Goal: Information Seeking & Learning: Learn about a topic

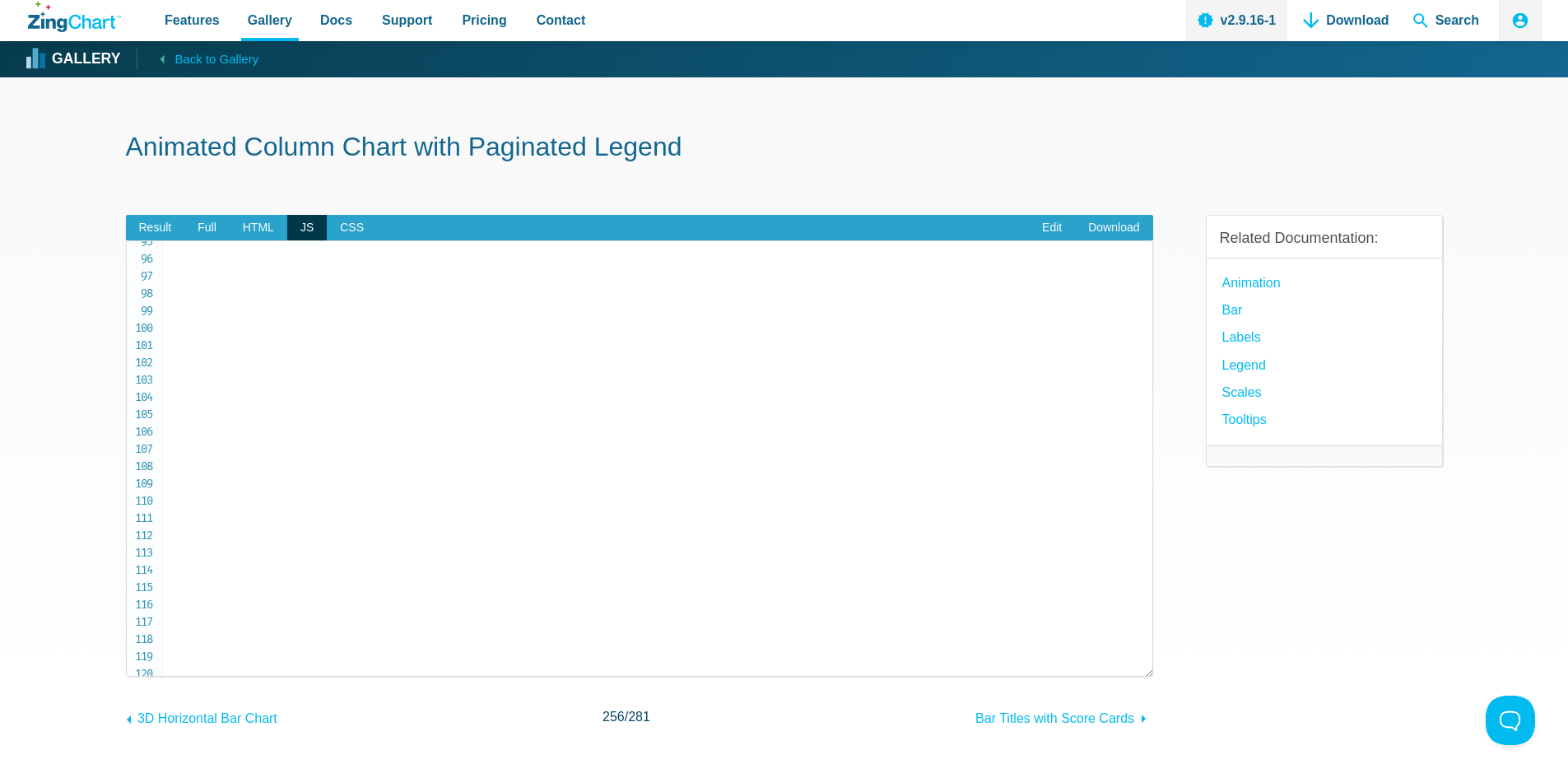
scroll to position [1647, 0]
click at [337, 234] on span "CSS" at bounding box center [351, 228] width 50 height 27
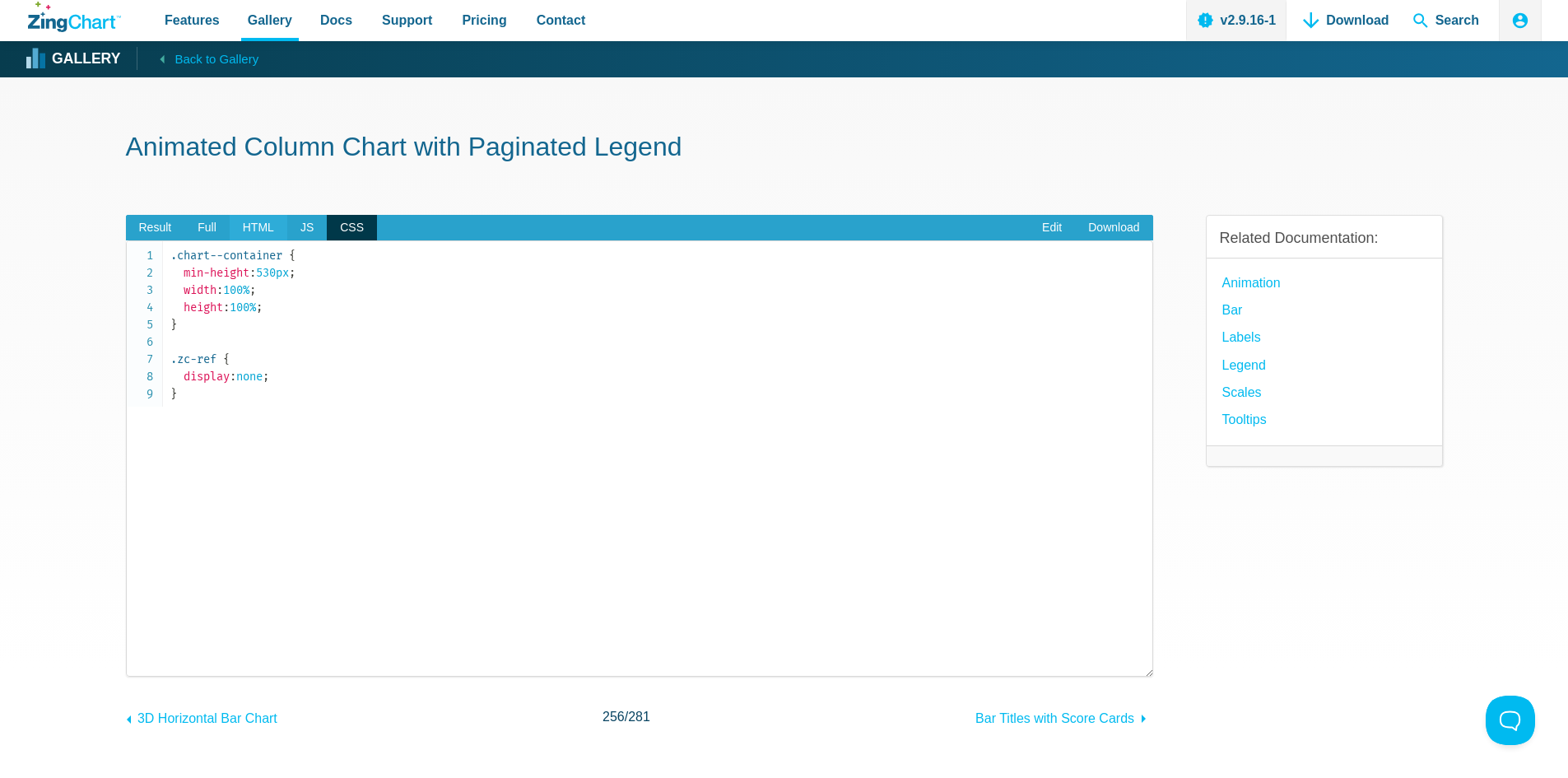
click at [244, 228] on span "HTML" at bounding box center [258, 228] width 58 height 27
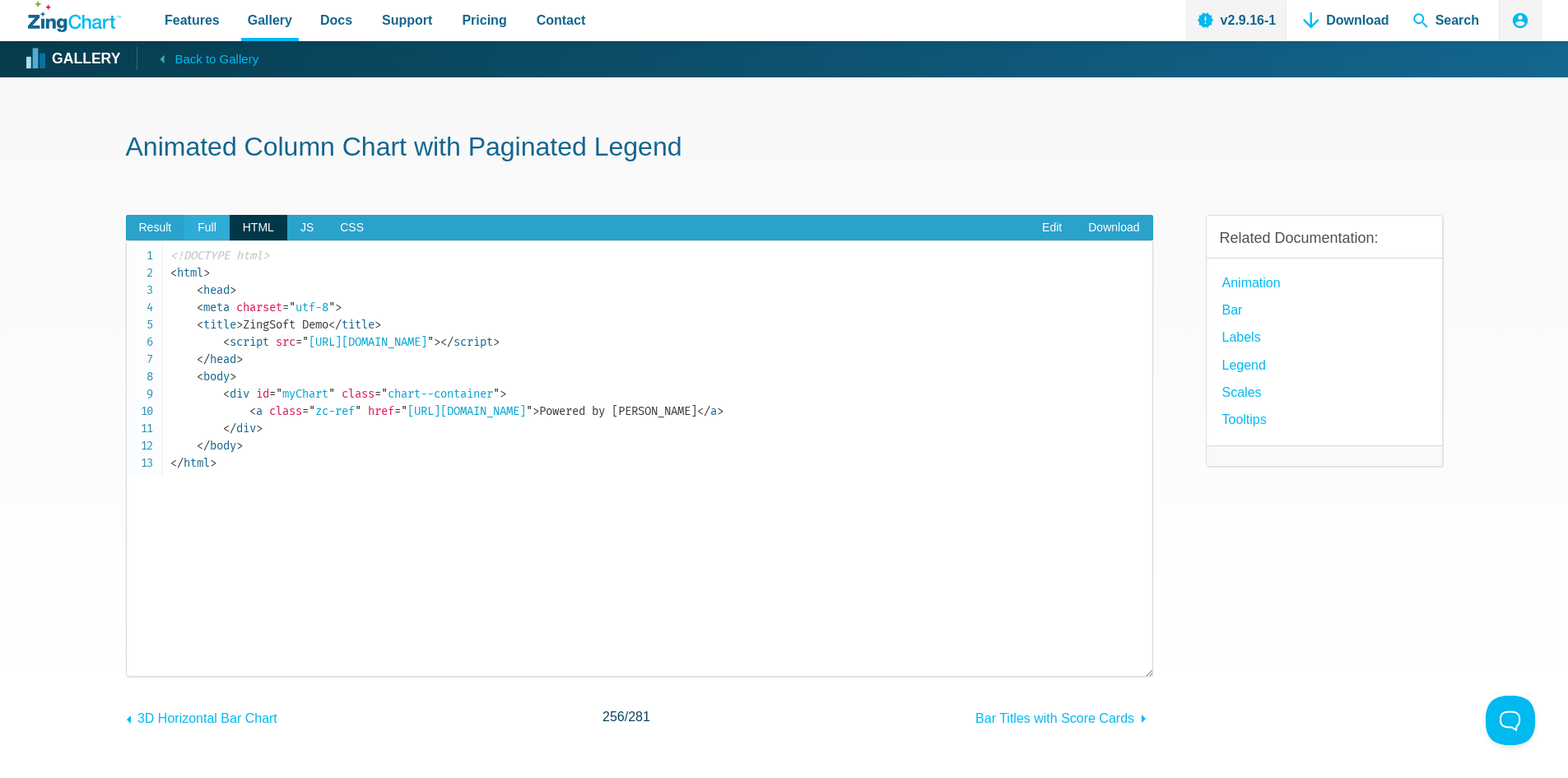
click at [208, 223] on span "Full" at bounding box center [208, 228] width 46 height 27
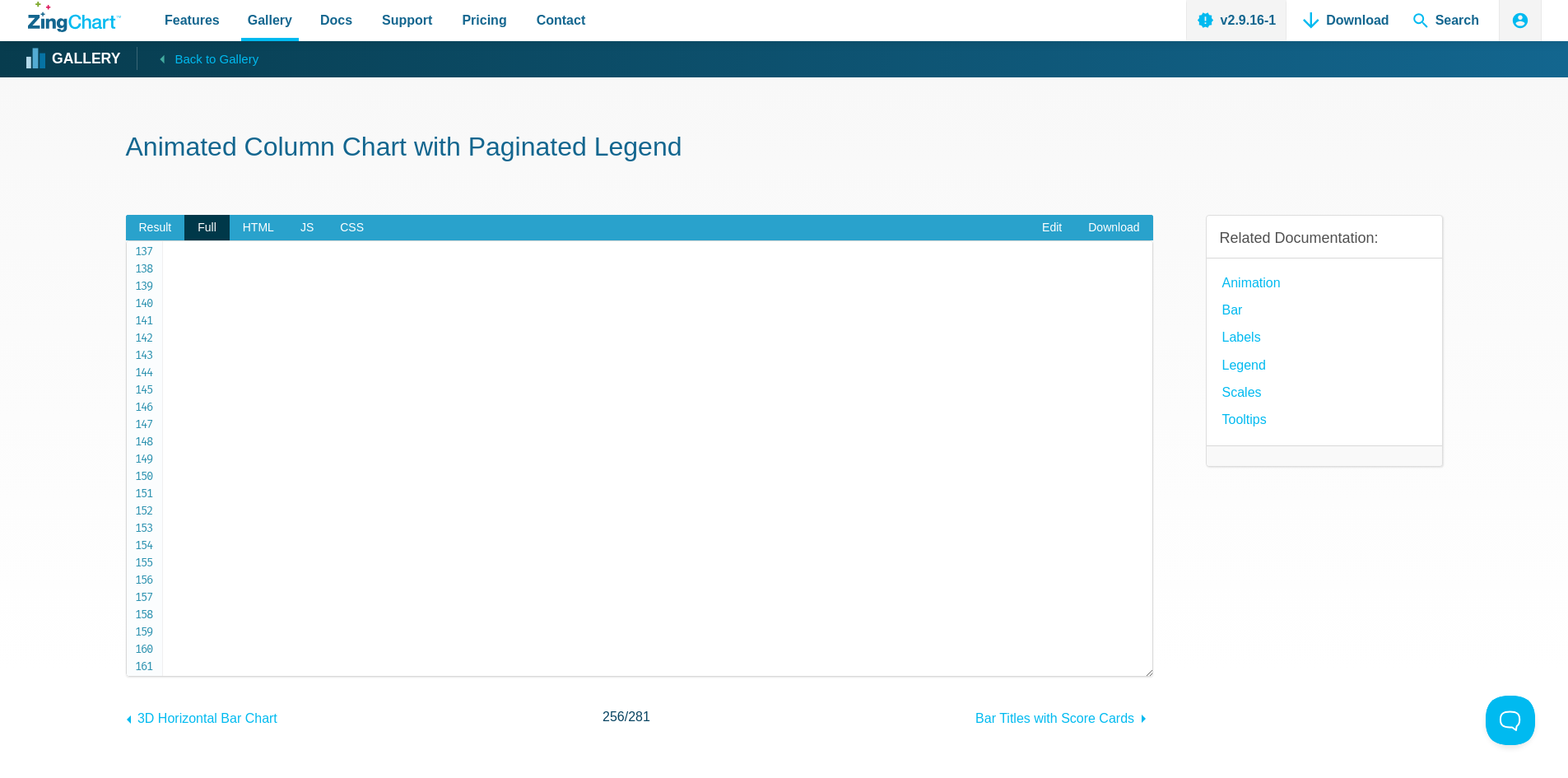
scroll to position [2377, 0]
click at [163, 236] on span "Result" at bounding box center [155, 228] width 59 height 27
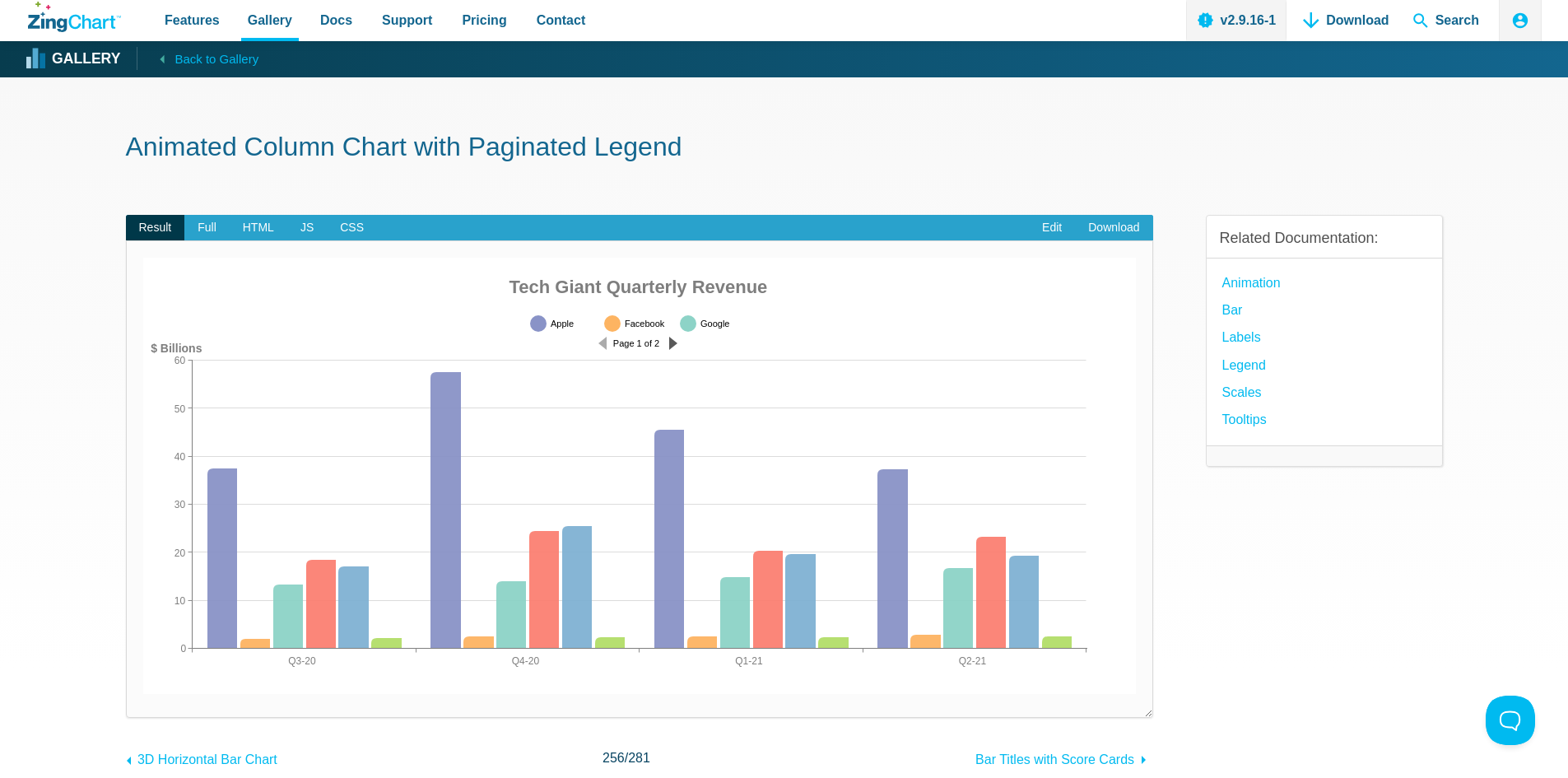
click at [677, 344] on div "App Content" at bounding box center [673, 343] width 8 height 16
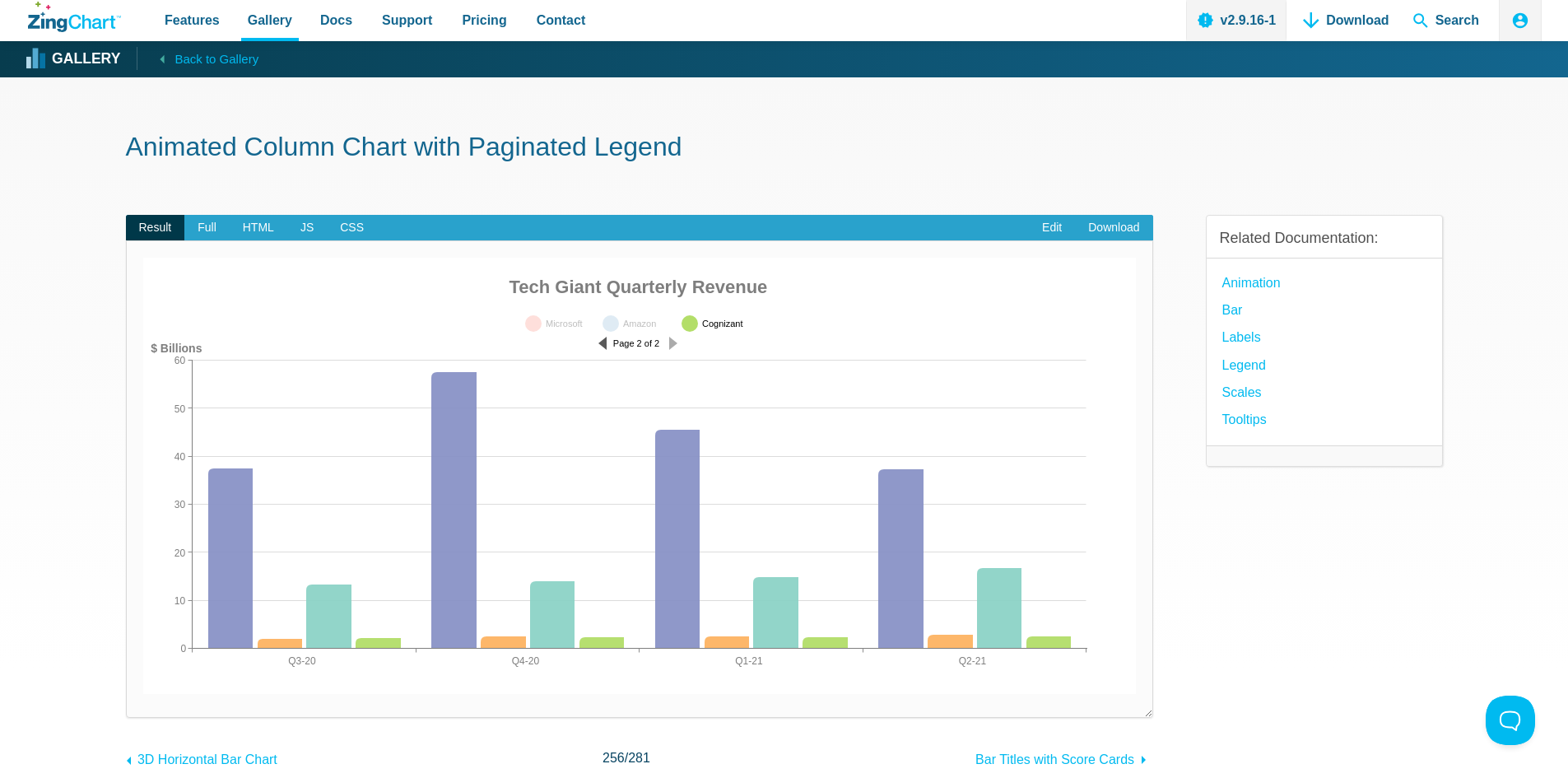
click at [603, 343] on div "App Content" at bounding box center [603, 343] width 8 height 16
click at [667, 340] on div "App Content" at bounding box center [637, 332] width 228 height 43
click at [670, 344] on div "App Content" at bounding box center [673, 343] width 8 height 16
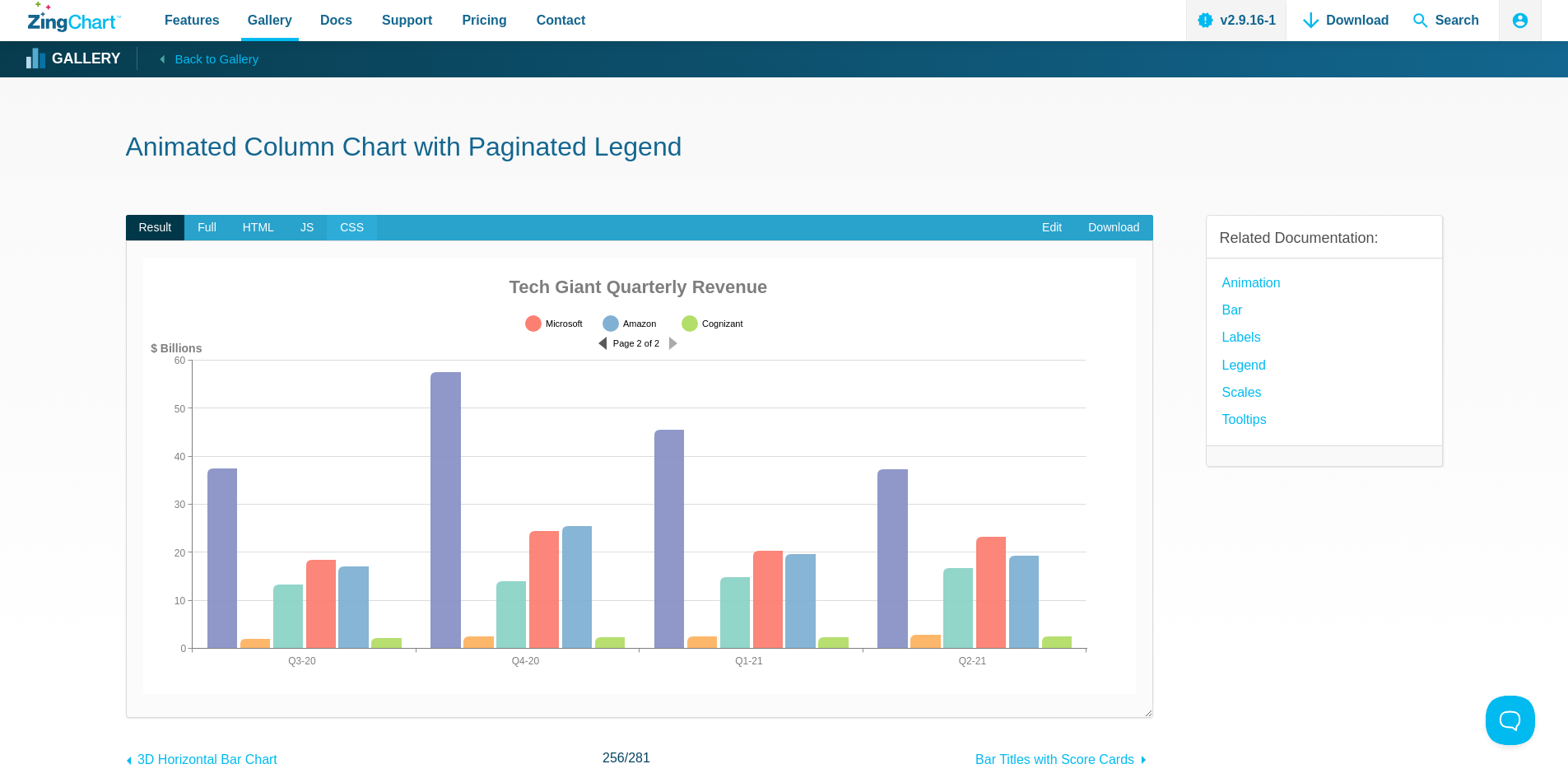
click at [334, 229] on span "CSS" at bounding box center [351, 228] width 50 height 27
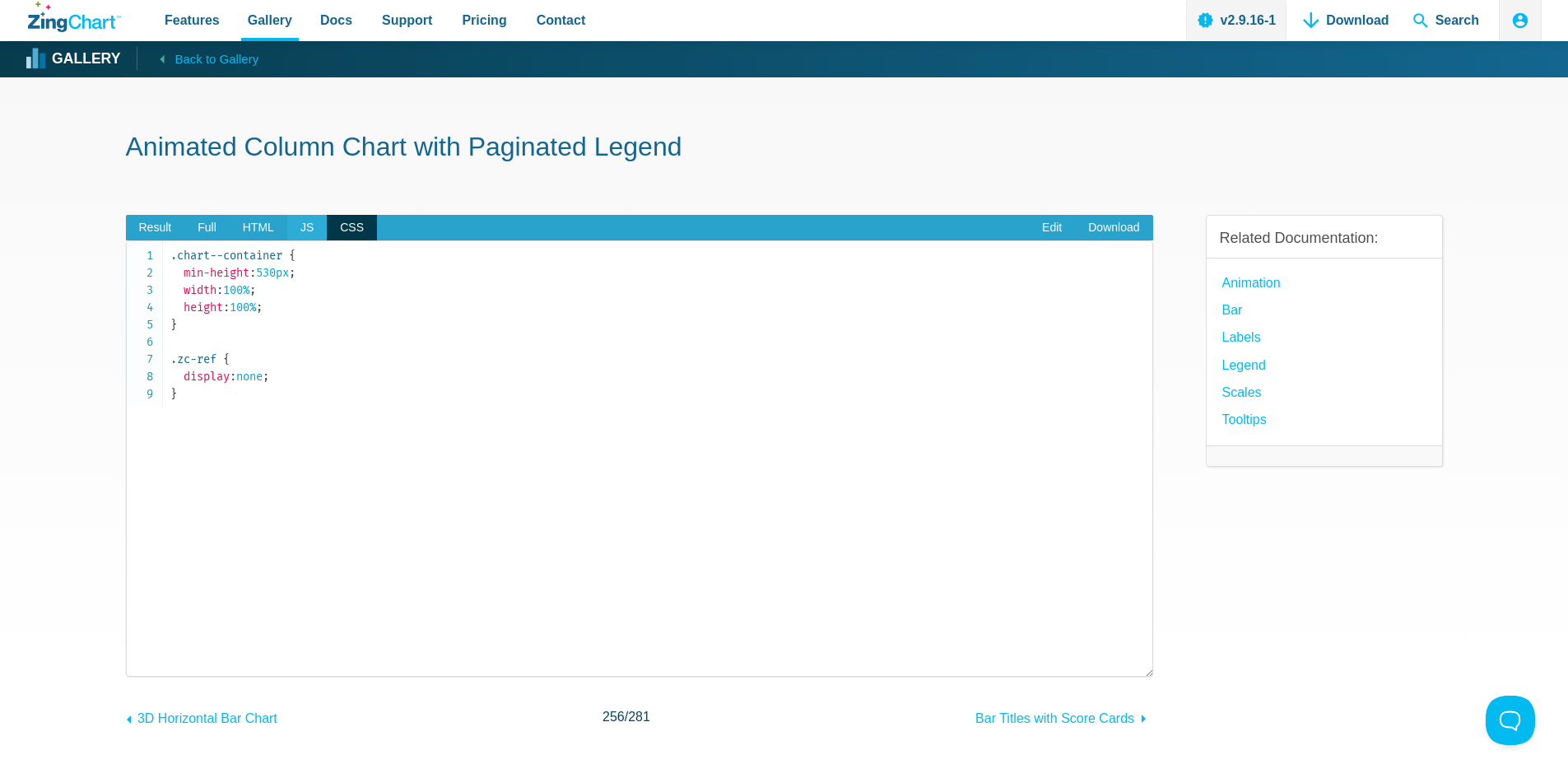
click at [287, 227] on span "JS" at bounding box center [306, 228] width 39 height 27
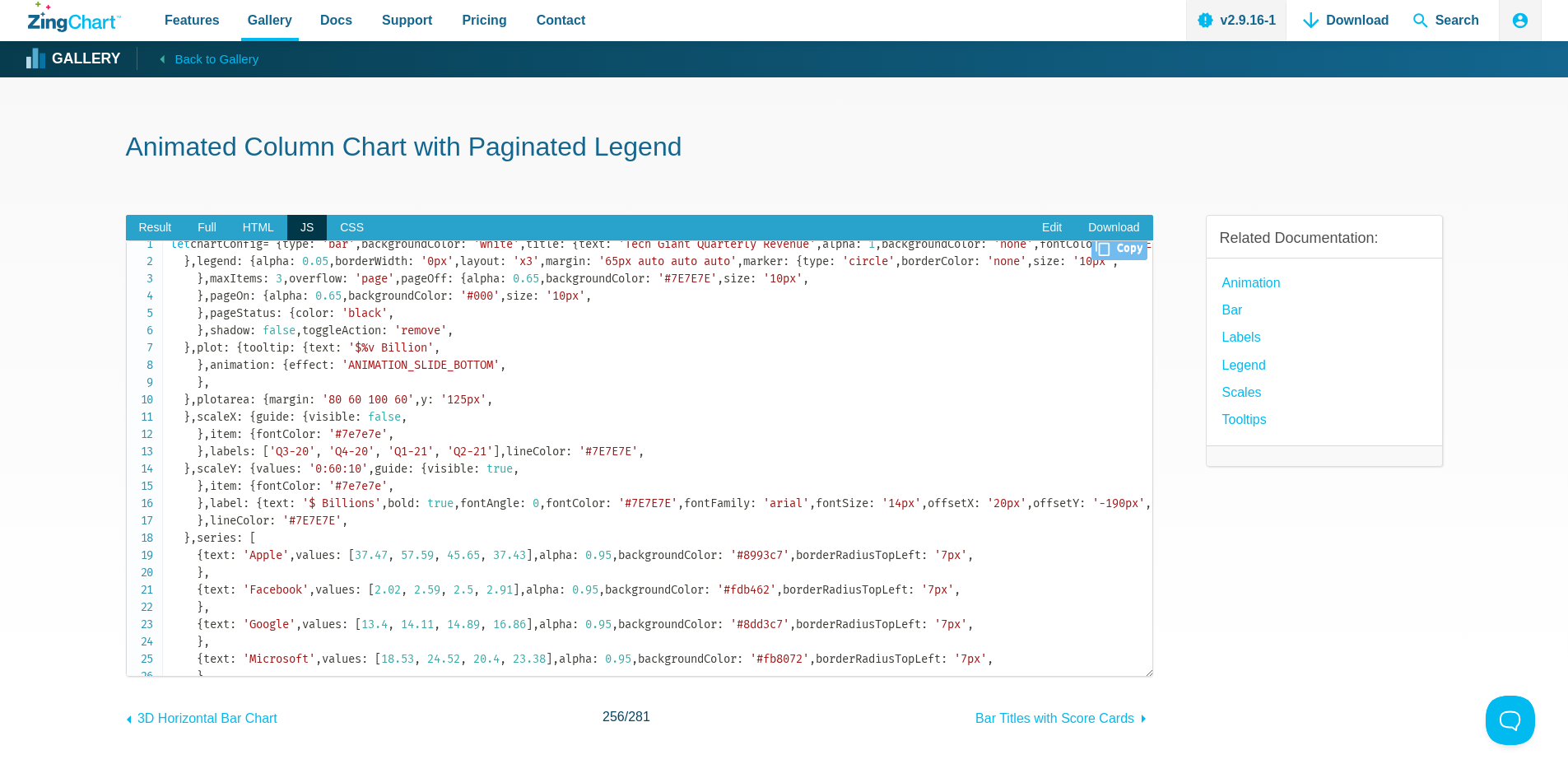
scroll to position [0, 0]
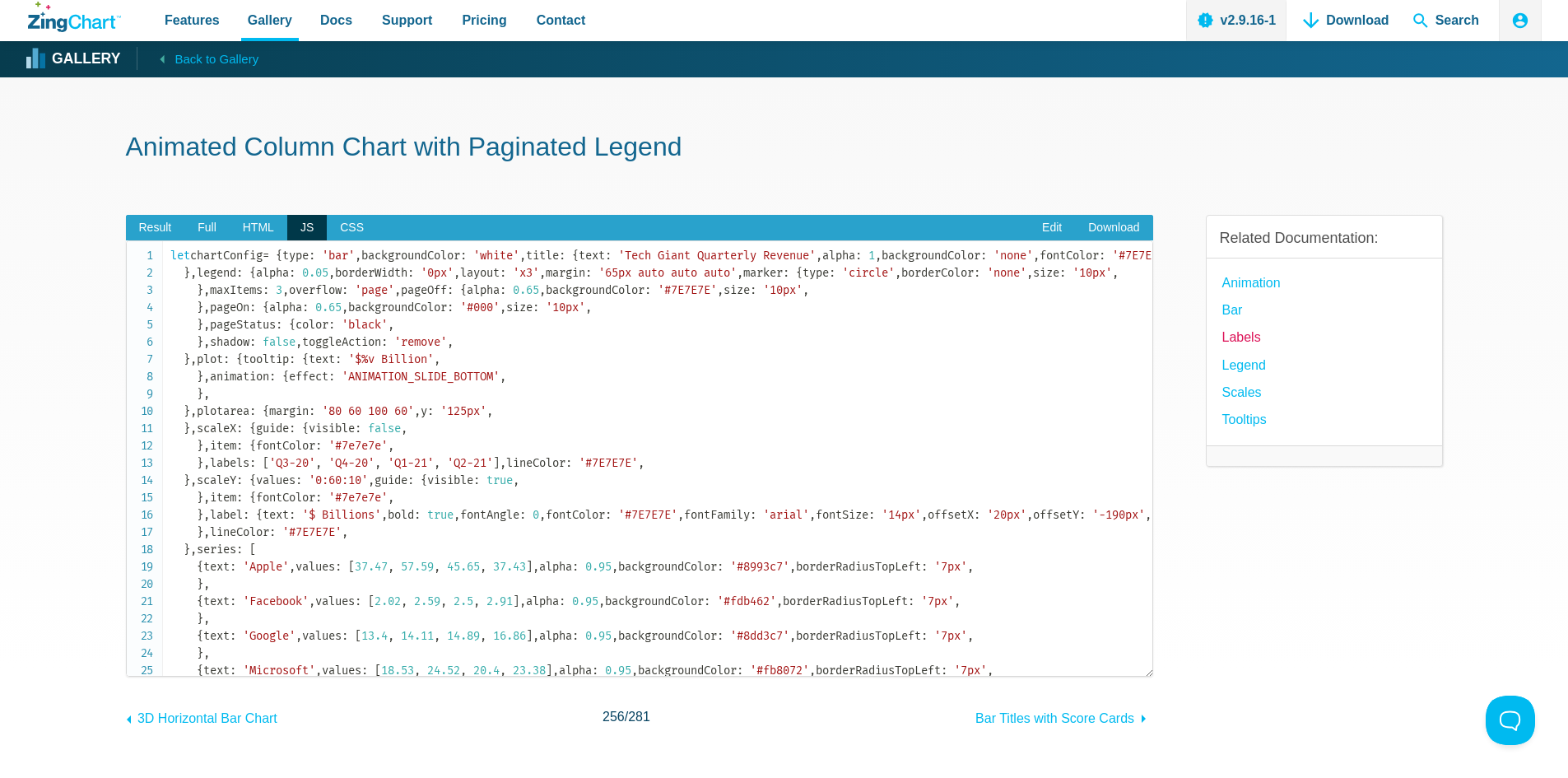
click at [1233, 337] on link "Labels" at bounding box center [1242, 337] width 38 height 22
